Goal: Use online tool/utility: Utilize a website feature to perform a specific function

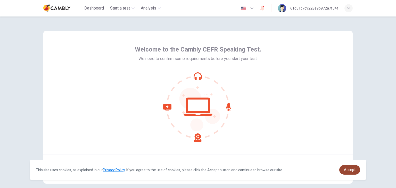
click at [348, 172] on span "Accept" at bounding box center [350, 170] width 12 height 4
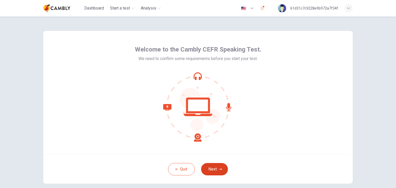
click at [212, 168] on button "Next" at bounding box center [214, 169] width 27 height 12
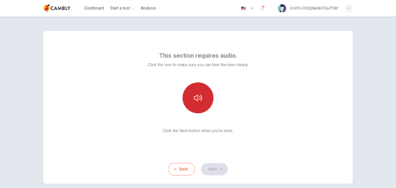
click at [199, 103] on button "button" at bounding box center [198, 98] width 31 height 31
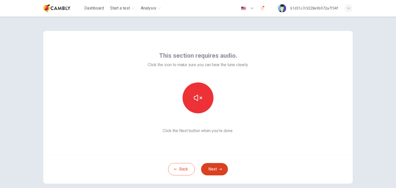
click at [216, 169] on button "Next" at bounding box center [214, 169] width 27 height 12
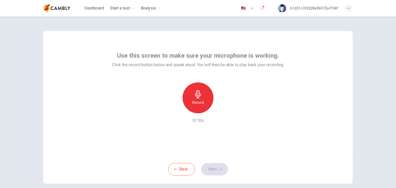
click at [195, 103] on h6 "Record" at bounding box center [198, 103] width 12 height 6
click at [190, 91] on div "Stop" at bounding box center [198, 98] width 31 height 31
click at [215, 169] on button "Next" at bounding box center [214, 169] width 27 height 12
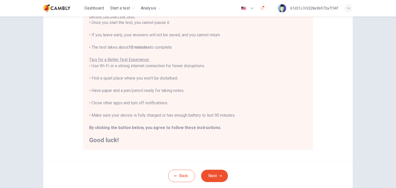
scroll to position [77, 0]
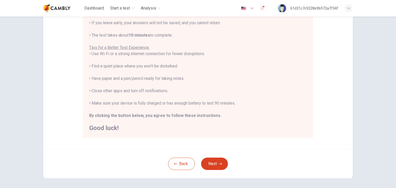
click at [212, 164] on button "Next" at bounding box center [214, 164] width 27 height 12
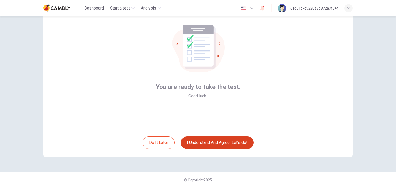
scroll to position [27, 0]
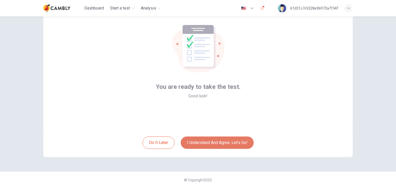
click at [210, 143] on button "I understand and agree. Let’s go!" at bounding box center [217, 143] width 73 height 12
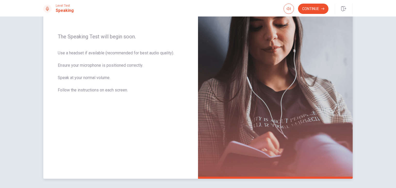
scroll to position [90, 0]
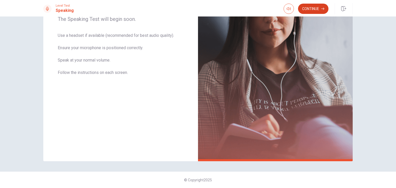
click at [316, 10] on button "Continue" at bounding box center [313, 9] width 30 height 10
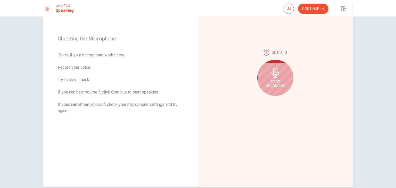
scroll to position [39, 0]
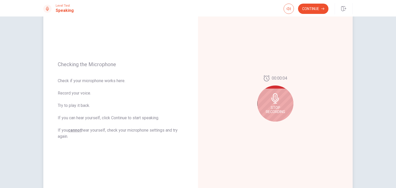
click at [272, 105] on div "Stop Recording" at bounding box center [275, 104] width 36 height 36
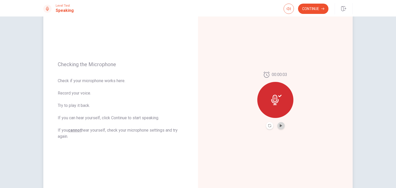
click at [281, 128] on button "Play Audio" at bounding box center [281, 125] width 7 height 7
click at [254, 154] on div "00:00:03" at bounding box center [275, 100] width 155 height 225
click at [280, 126] on icon "Pause Audio" at bounding box center [281, 125] width 3 height 3
click at [280, 126] on icon "Play Audio" at bounding box center [281, 125] width 2 height 3
click at [313, 13] on button "Continue" at bounding box center [313, 9] width 30 height 10
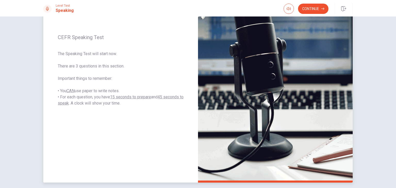
scroll to position [13, 0]
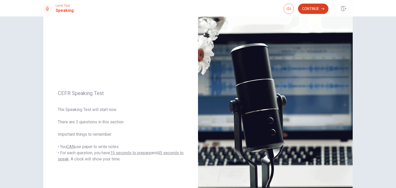
click at [312, 6] on button "Continue" at bounding box center [313, 9] width 30 height 10
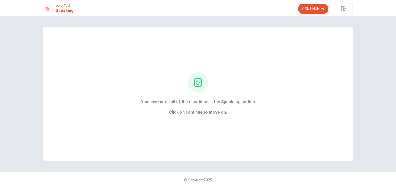
scroll to position [0, 0]
click at [319, 8] on button "Continue" at bounding box center [313, 9] width 30 height 10
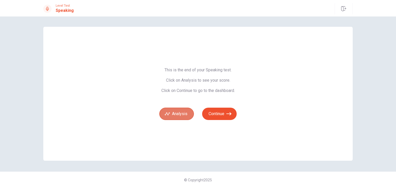
click at [187, 117] on button "Analysis" at bounding box center [176, 114] width 35 height 12
